Goal: Task Accomplishment & Management: Use online tool/utility

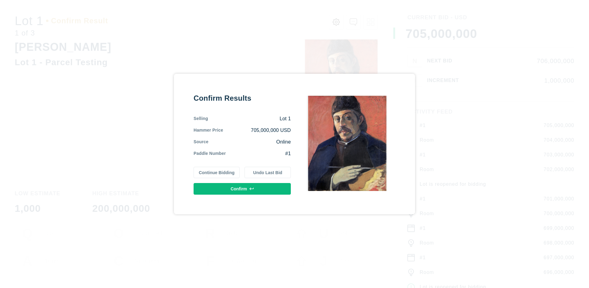
click at [217, 173] on button "Continue Bidding" at bounding box center [216, 173] width 46 height 12
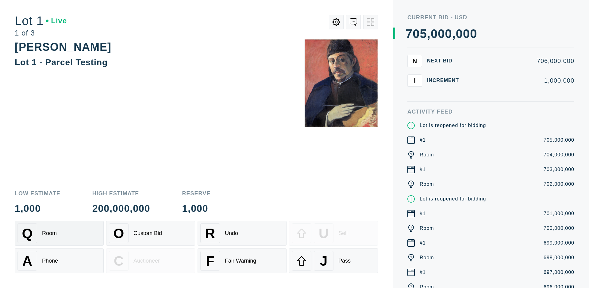
click at [59, 234] on div "Q Room" at bounding box center [58, 234] width 83 height 20
